Goal: Information Seeking & Learning: Learn about a topic

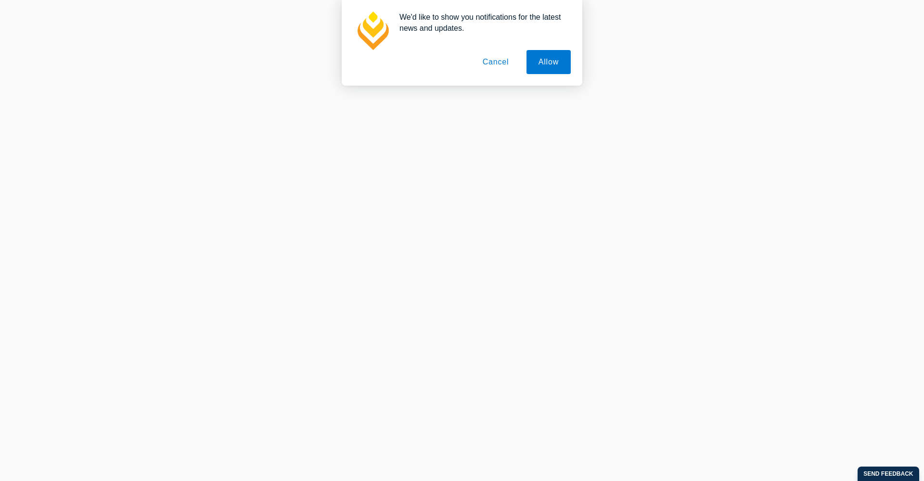
click at [492, 52] on button "Cancel" at bounding box center [496, 62] width 51 height 24
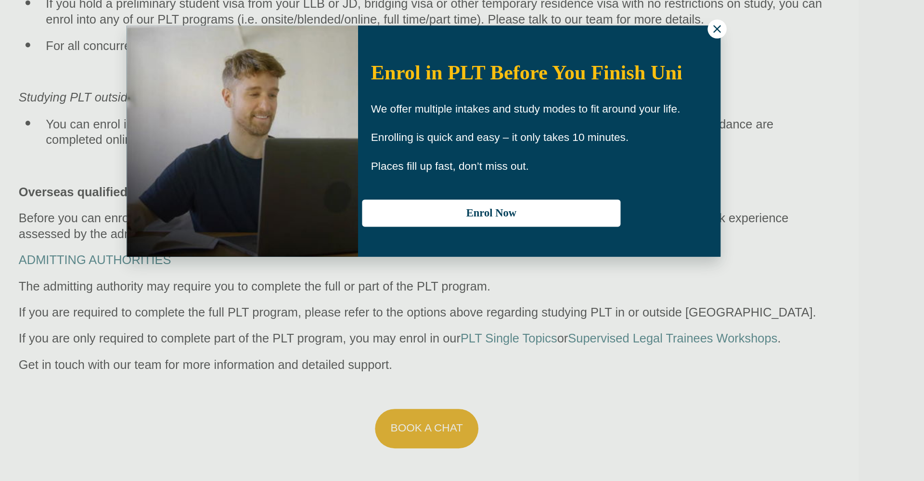
scroll to position [753, 0]
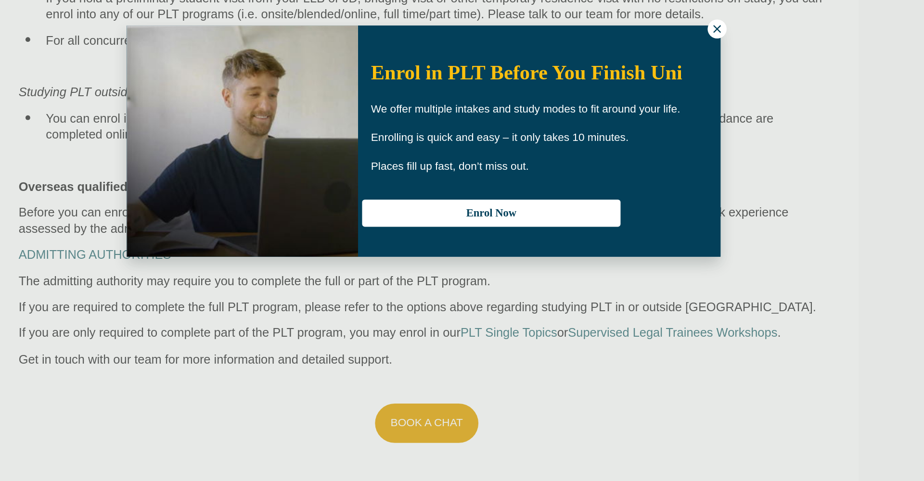
click at [666, 157] on icon at bounding box center [670, 161] width 9 height 9
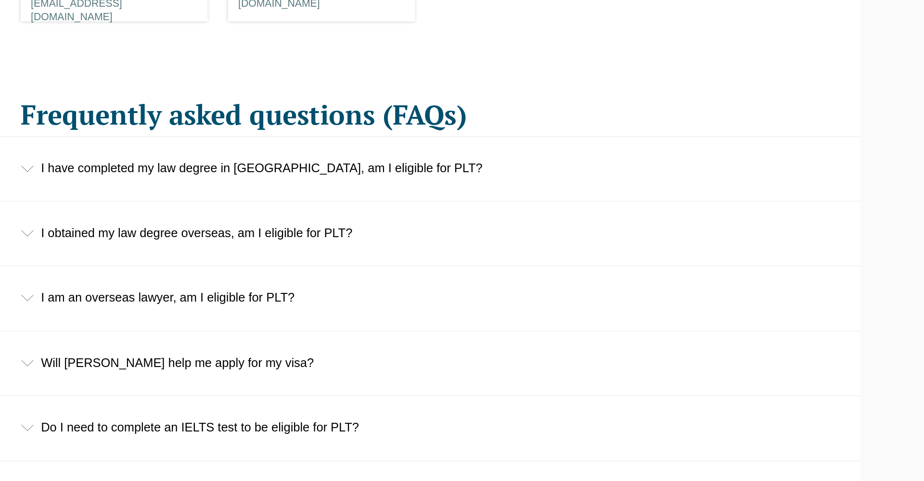
scroll to position [1408, 0]
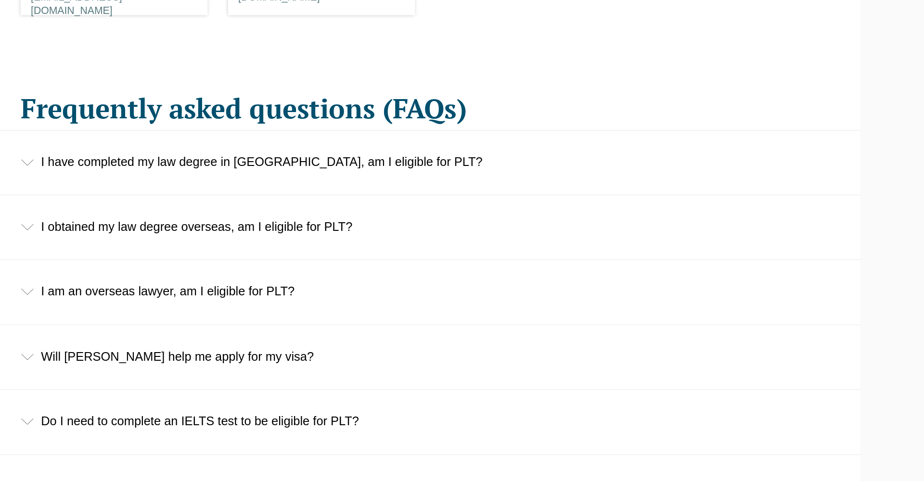
click at [243, 233] on div "I have completed my law degree in Australia, am I eligible for PLT?" at bounding box center [462, 255] width 616 height 45
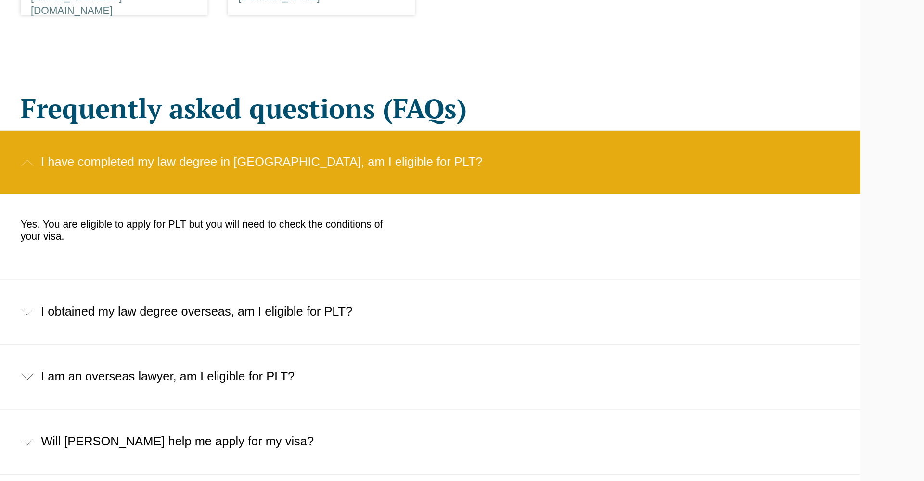
click at [242, 233] on div "I have completed my law degree in Australia, am I eligible for PLT?" at bounding box center [462, 255] width 616 height 45
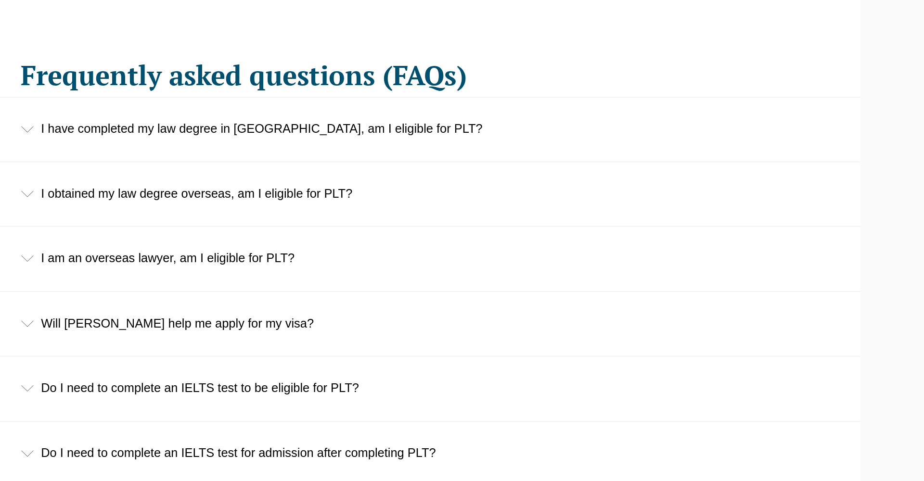
scroll to position [1441, 0]
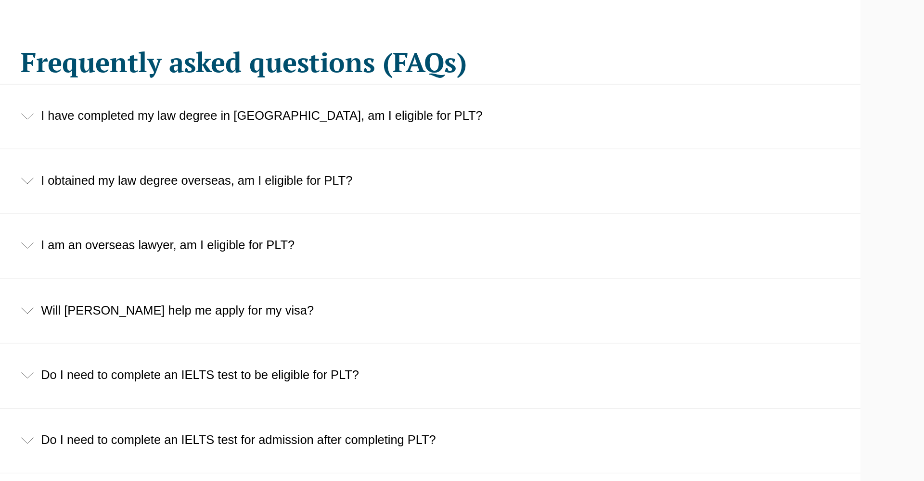
click at [230, 246] on div "I obtained my law degree overseas, am I eligible for PLT?" at bounding box center [462, 268] width 616 height 45
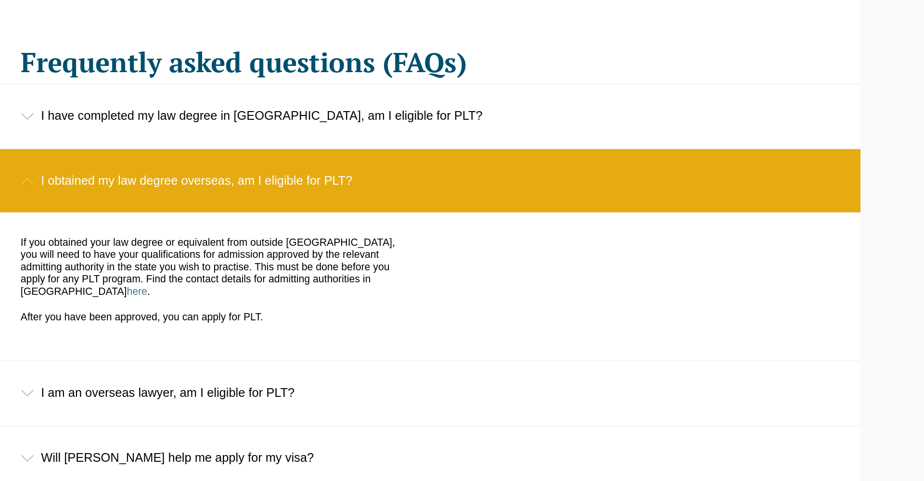
click at [230, 246] on div "I obtained my law degree overseas, am I eligible for PLT?" at bounding box center [462, 268] width 616 height 45
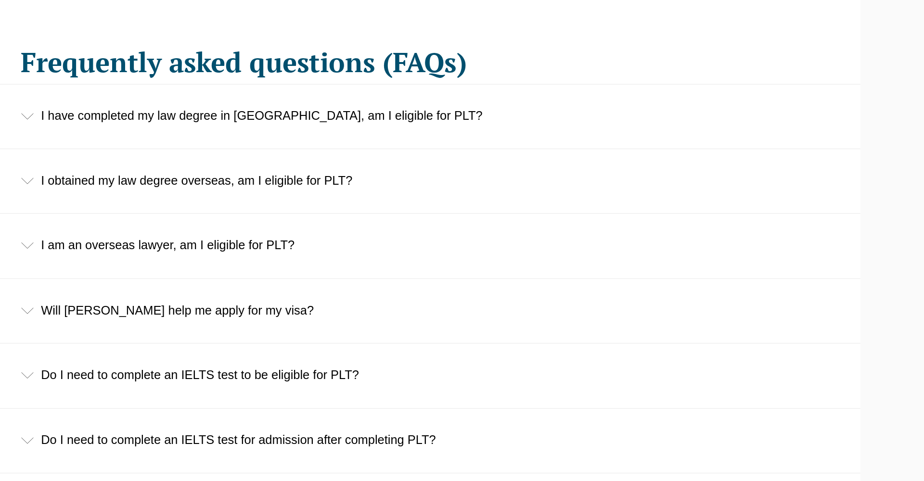
click at [251, 292] on div "I am an overseas lawyer, am I eligible for PLT?" at bounding box center [462, 314] width 616 height 45
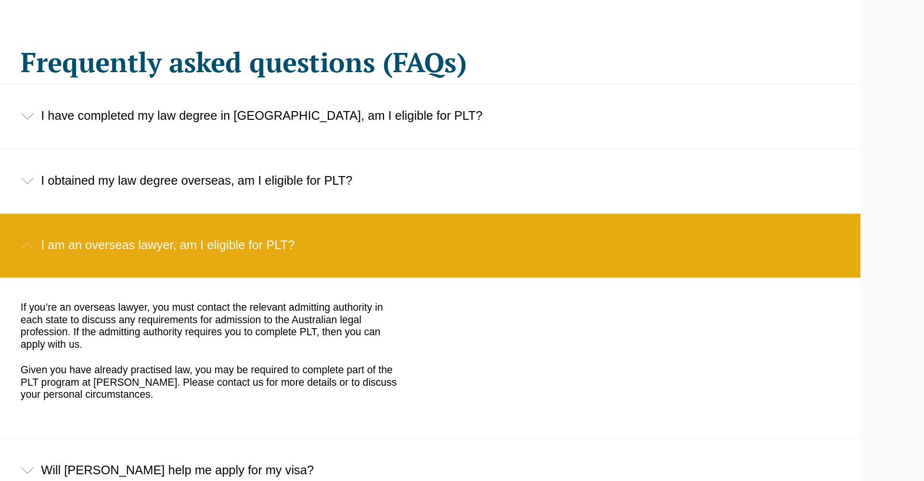
click at [243, 292] on div "I am an overseas lawyer, am I eligible for PLT?" at bounding box center [462, 314] width 616 height 45
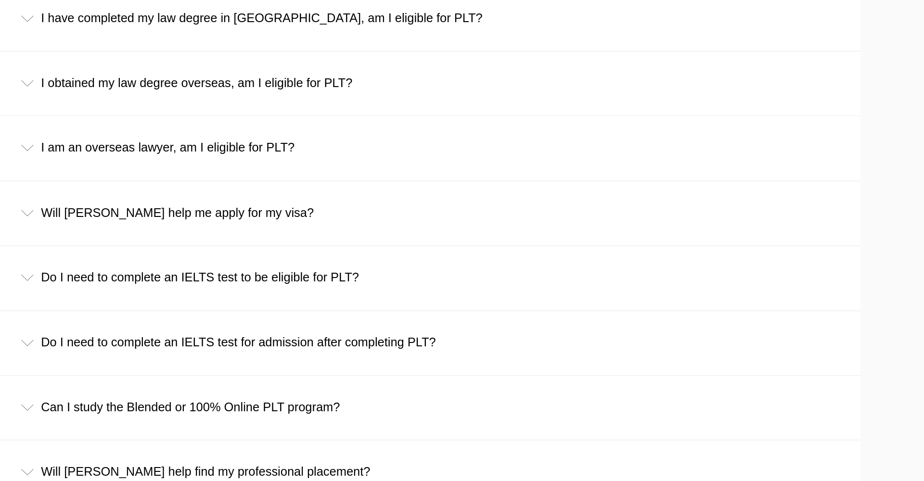
scroll to position [1510, 0]
click at [207, 269] on div "Will Leo Cussen help me apply for my visa?" at bounding box center [462, 291] width 616 height 45
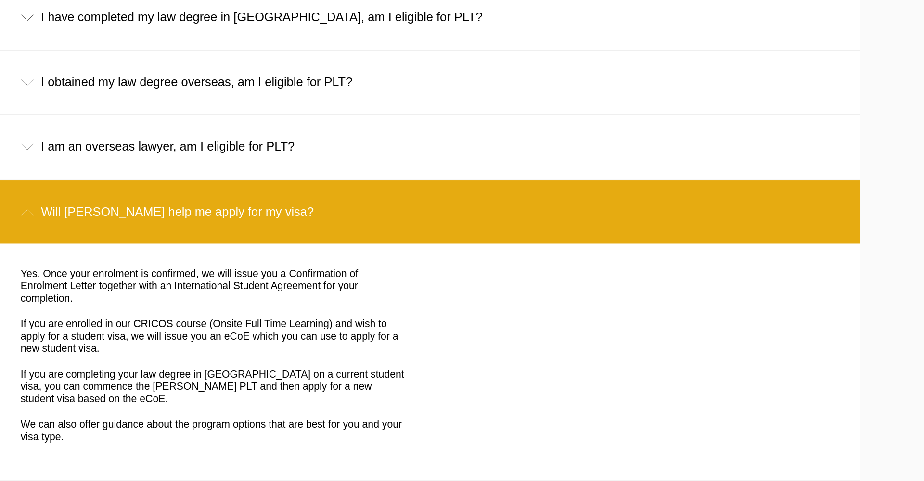
click at [206, 269] on div "Will Leo Cussen help me apply for my visa?" at bounding box center [462, 291] width 616 height 45
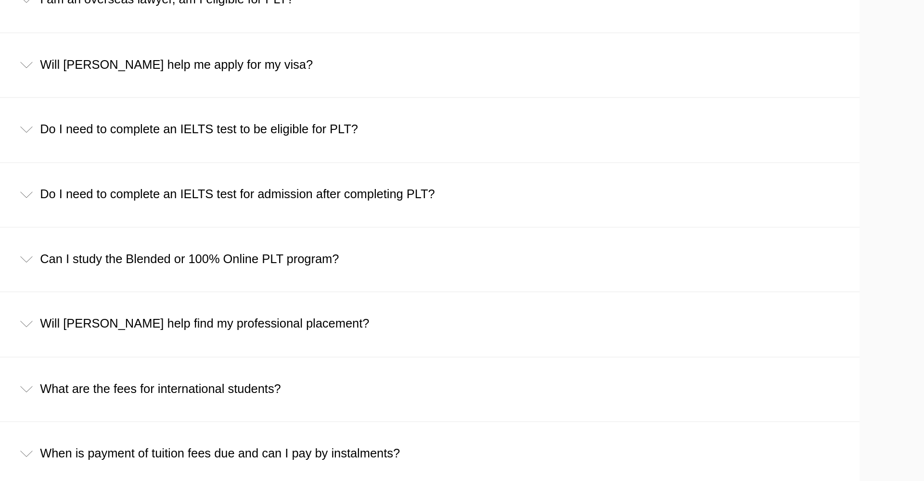
scroll to position [1616, 0]
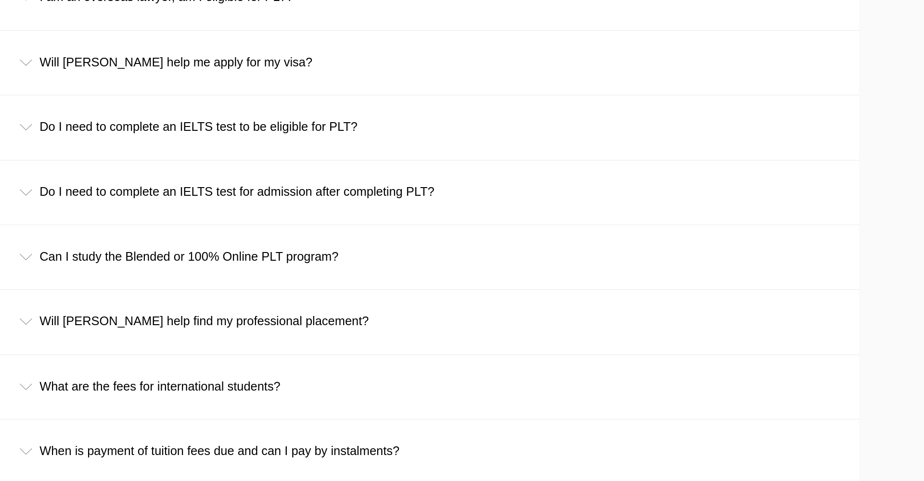
click at [204, 300] on div "Can I study the Blended or 100% Online PLT program?" at bounding box center [462, 322] width 616 height 45
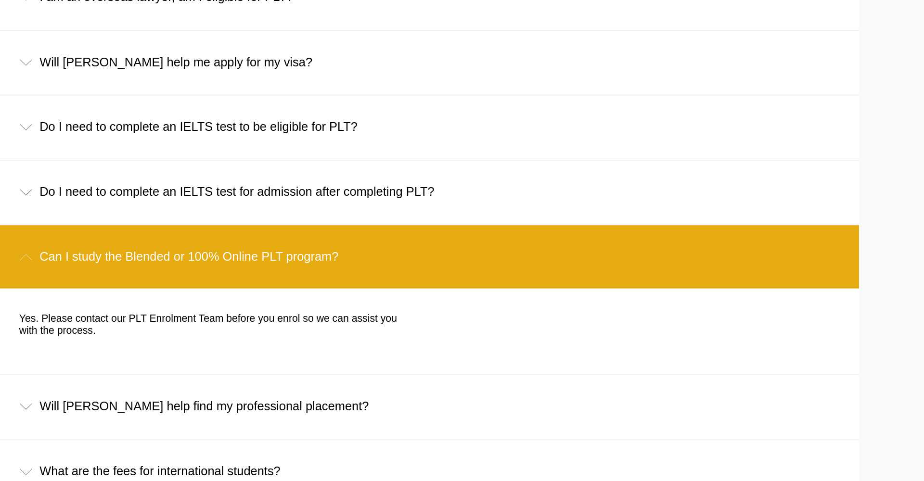
click at [204, 300] on div "Can I study the Blended or 100% Online PLT program?" at bounding box center [462, 322] width 616 height 45
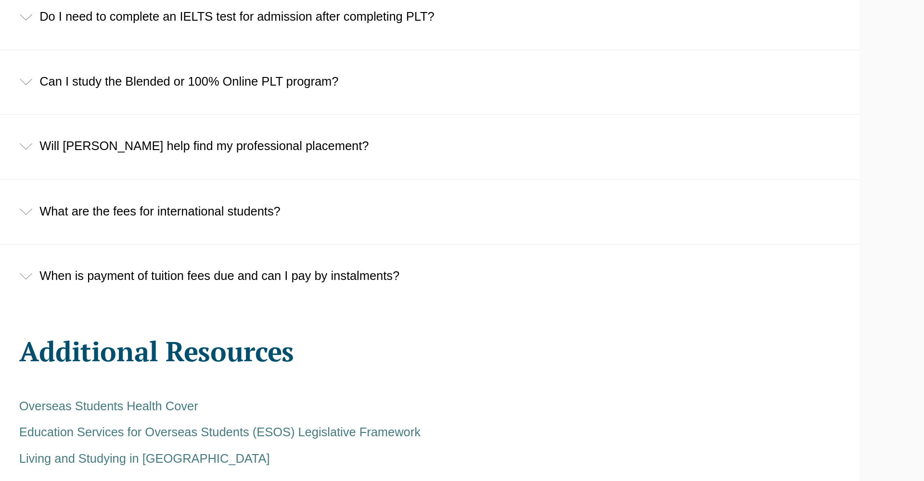
scroll to position [1745, 0]
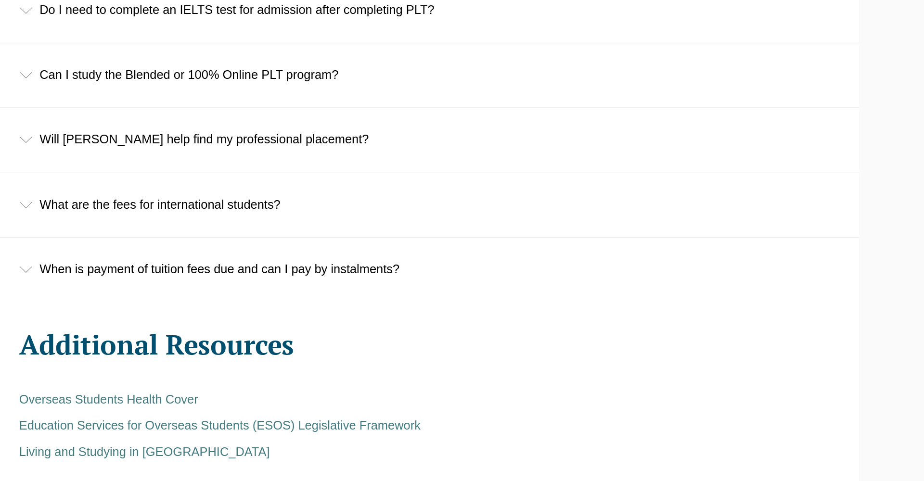
click at [193, 309] on div "When is payment of tuition fees due and can I pay by instalments?" at bounding box center [462, 331] width 616 height 45
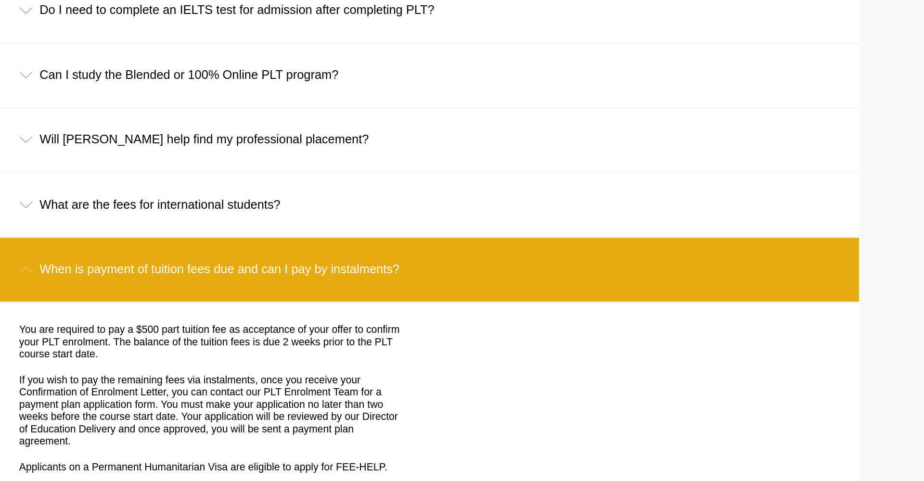
click at [177, 263] on div "What are the fees for international students?" at bounding box center [462, 285] width 616 height 45
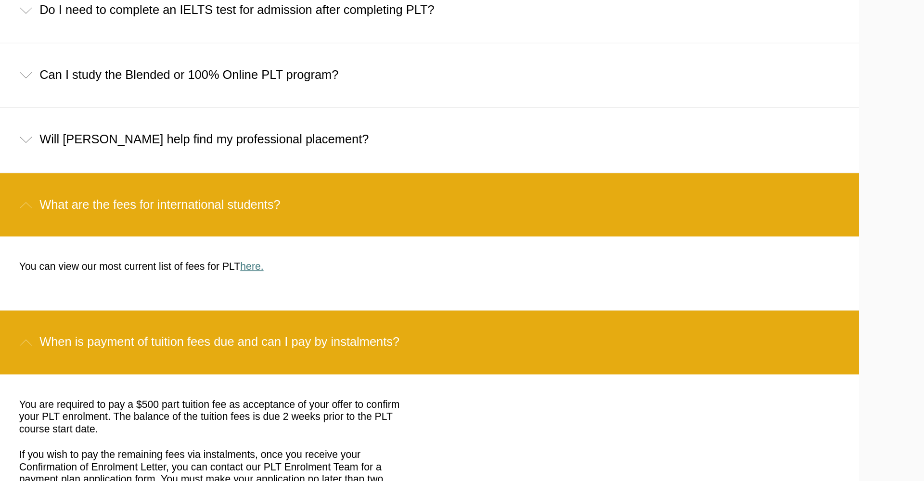
click at [332, 325] on link "here." at bounding box center [340, 329] width 16 height 8
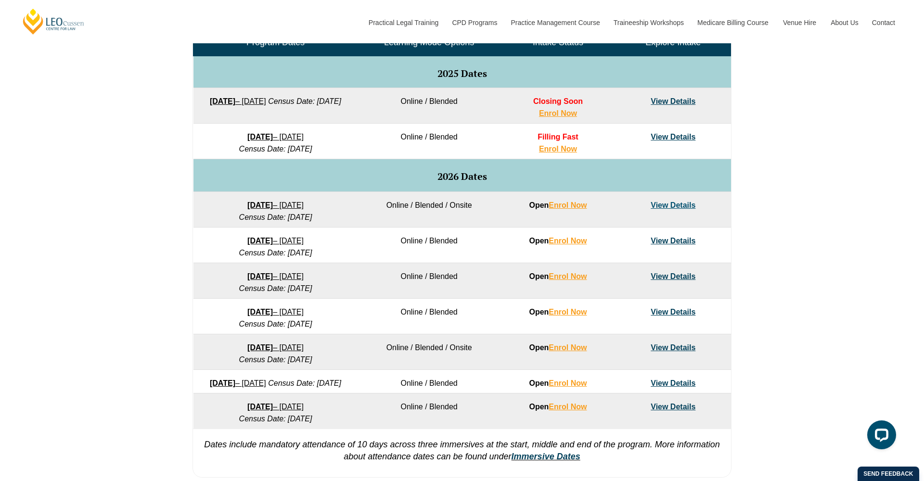
scroll to position [498, 0]
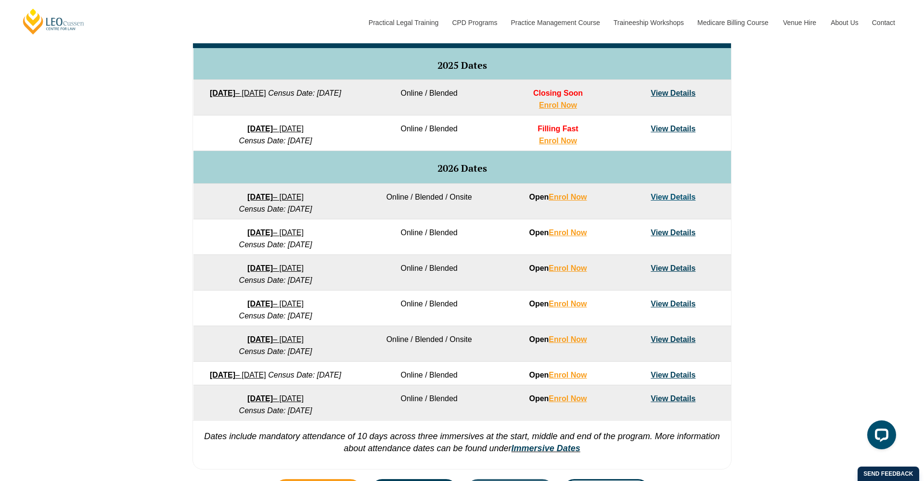
click at [687, 297] on td "View Details" at bounding box center [672, 309] width 115 height 36
click at [683, 306] on link "View Details" at bounding box center [673, 304] width 45 height 8
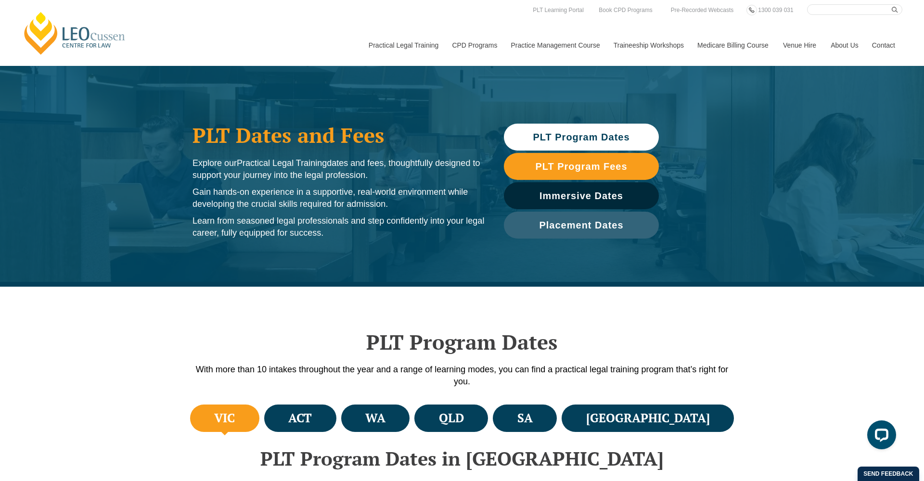
scroll to position [0, 0]
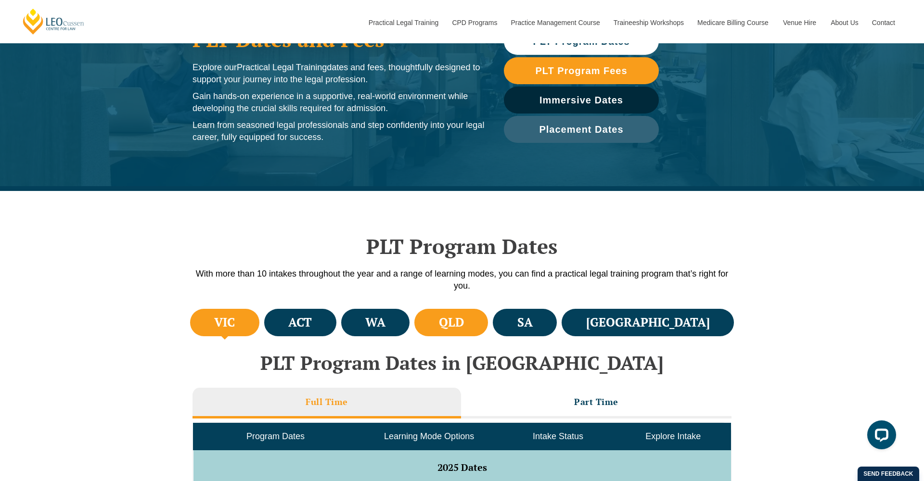
click at [464, 329] on h4 "QLD" at bounding box center [451, 323] width 25 height 16
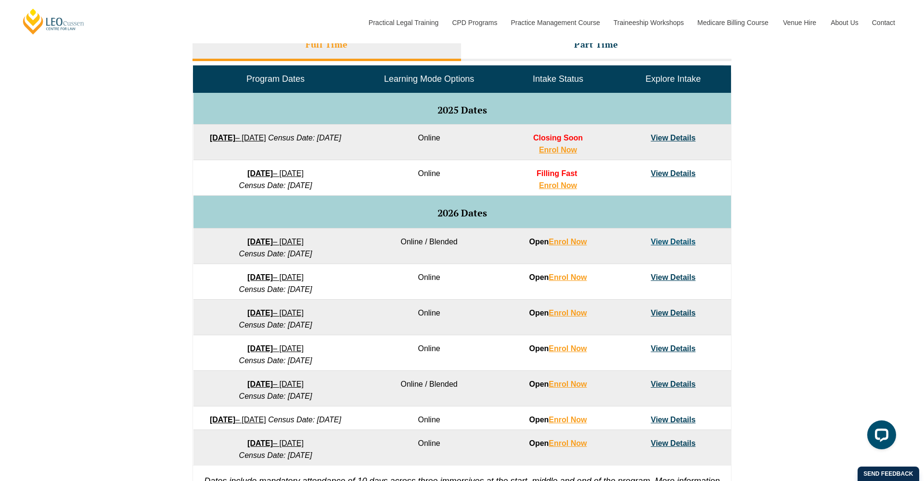
scroll to position [464, 0]
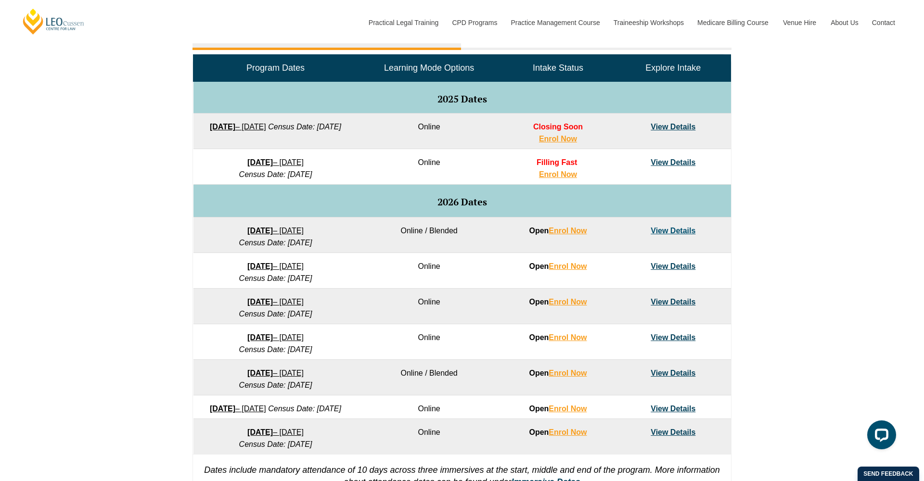
click at [669, 335] on link "View Details" at bounding box center [673, 337] width 45 height 8
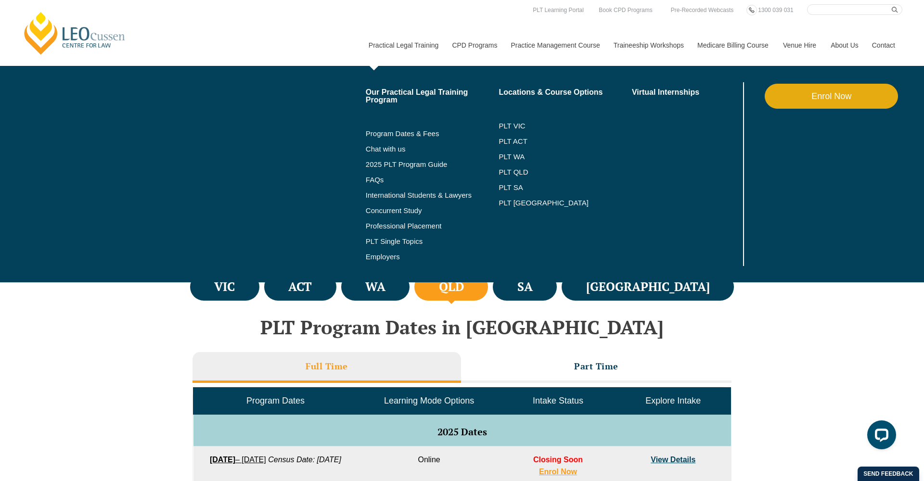
scroll to position [110, 0]
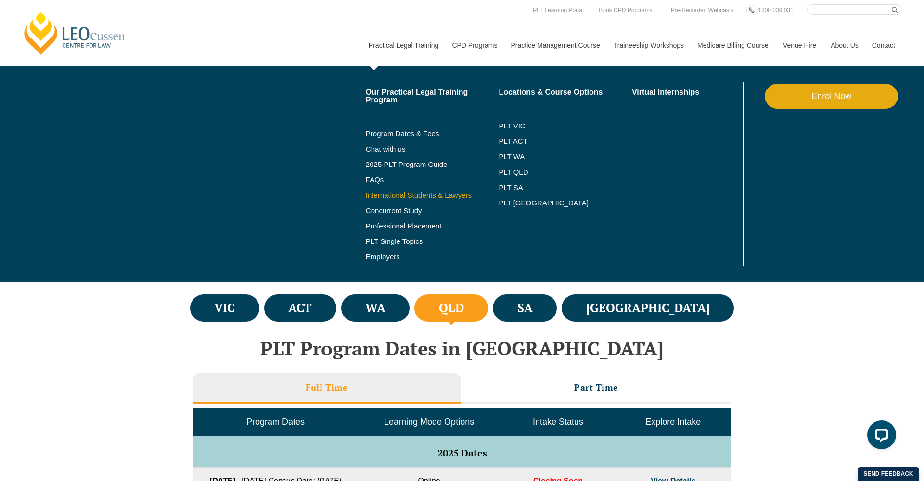
click at [374, 195] on link "International Students & Lawyers" at bounding box center [432, 196] width 133 height 8
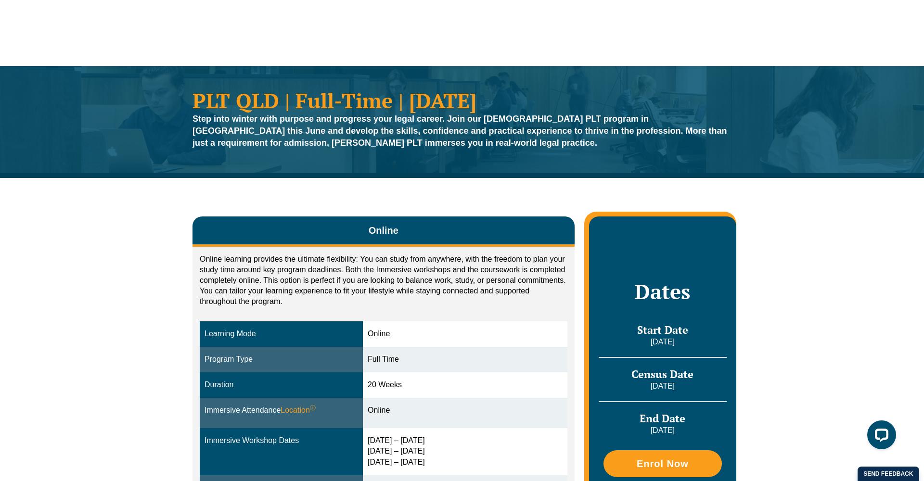
scroll to position [-1, 0]
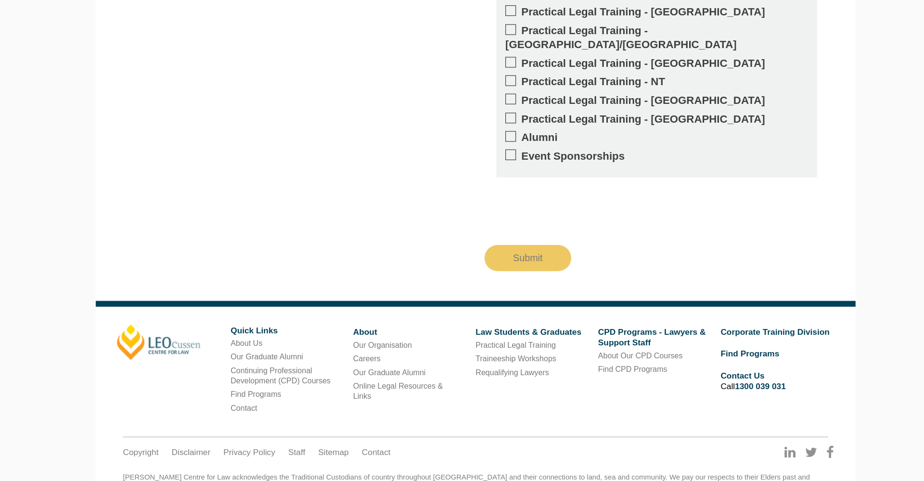
scroll to position [2433, 0]
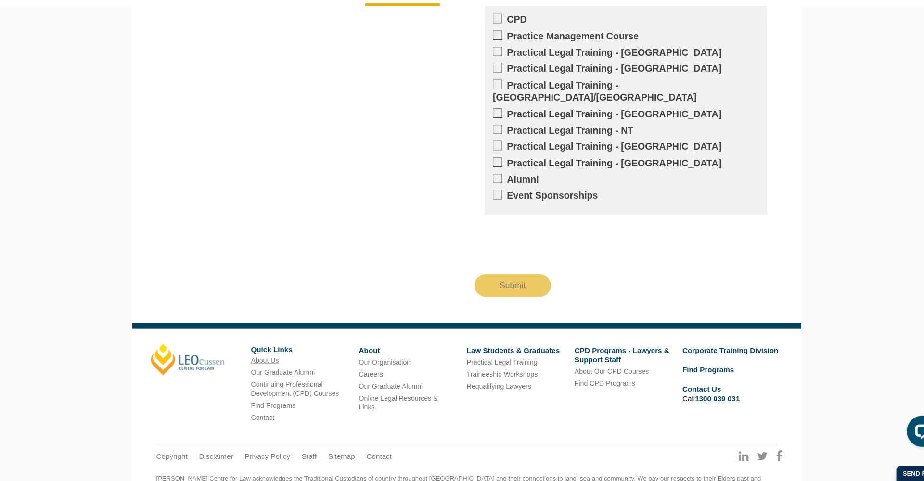
click at [263, 366] on link "About Us" at bounding box center [276, 369] width 26 height 7
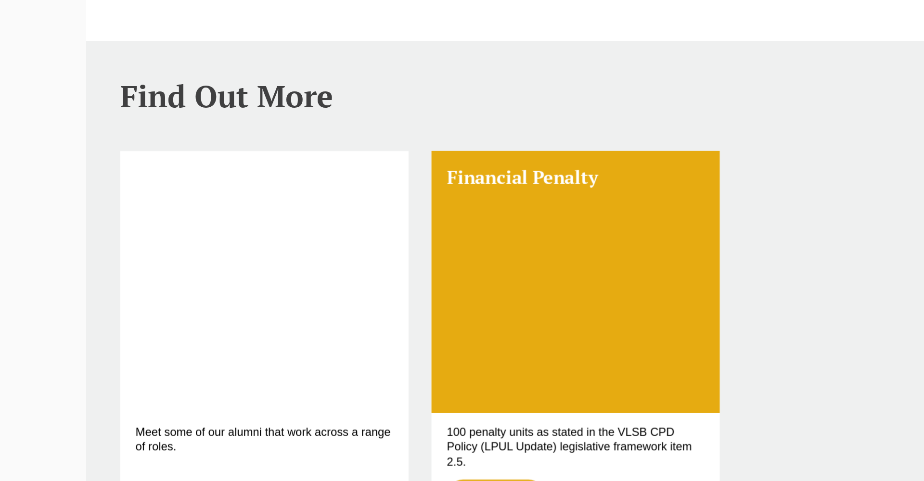
scroll to position [642, 0]
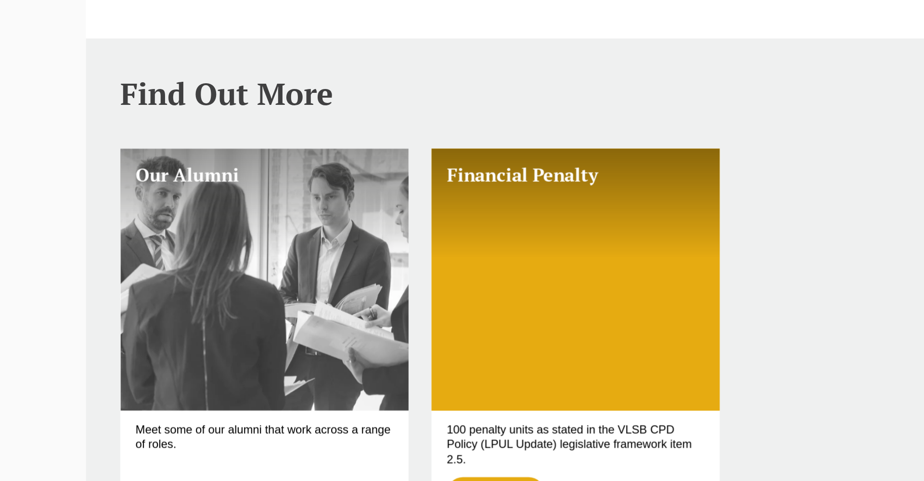
click at [176, 272] on link "Our Alumni" at bounding box center [266, 354] width 181 height 165
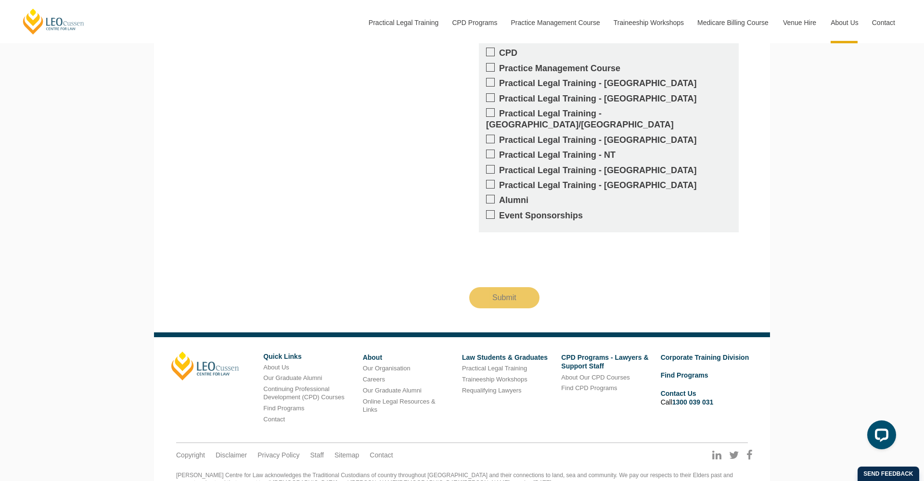
scroll to position [1557, 0]
